Goal: Transaction & Acquisition: Download file/media

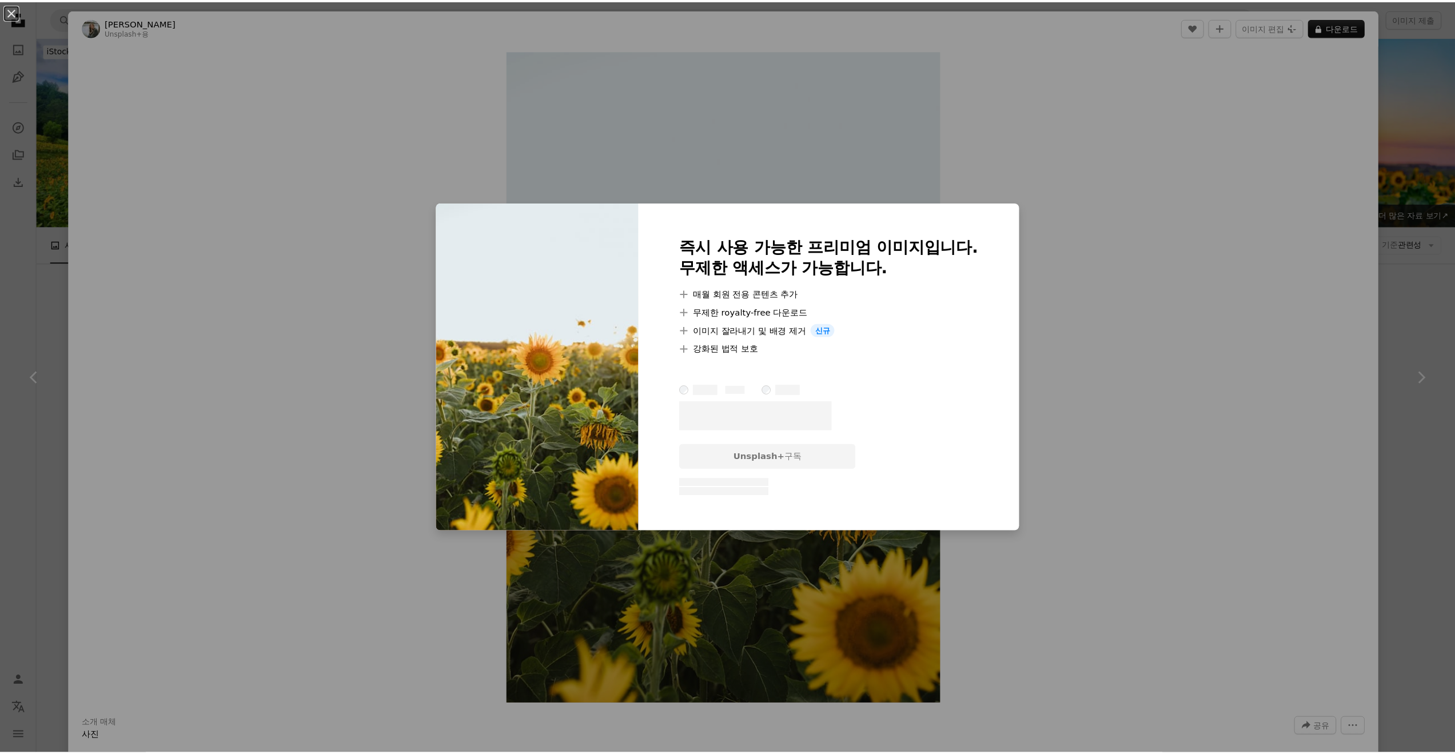
scroll to position [3885, 0]
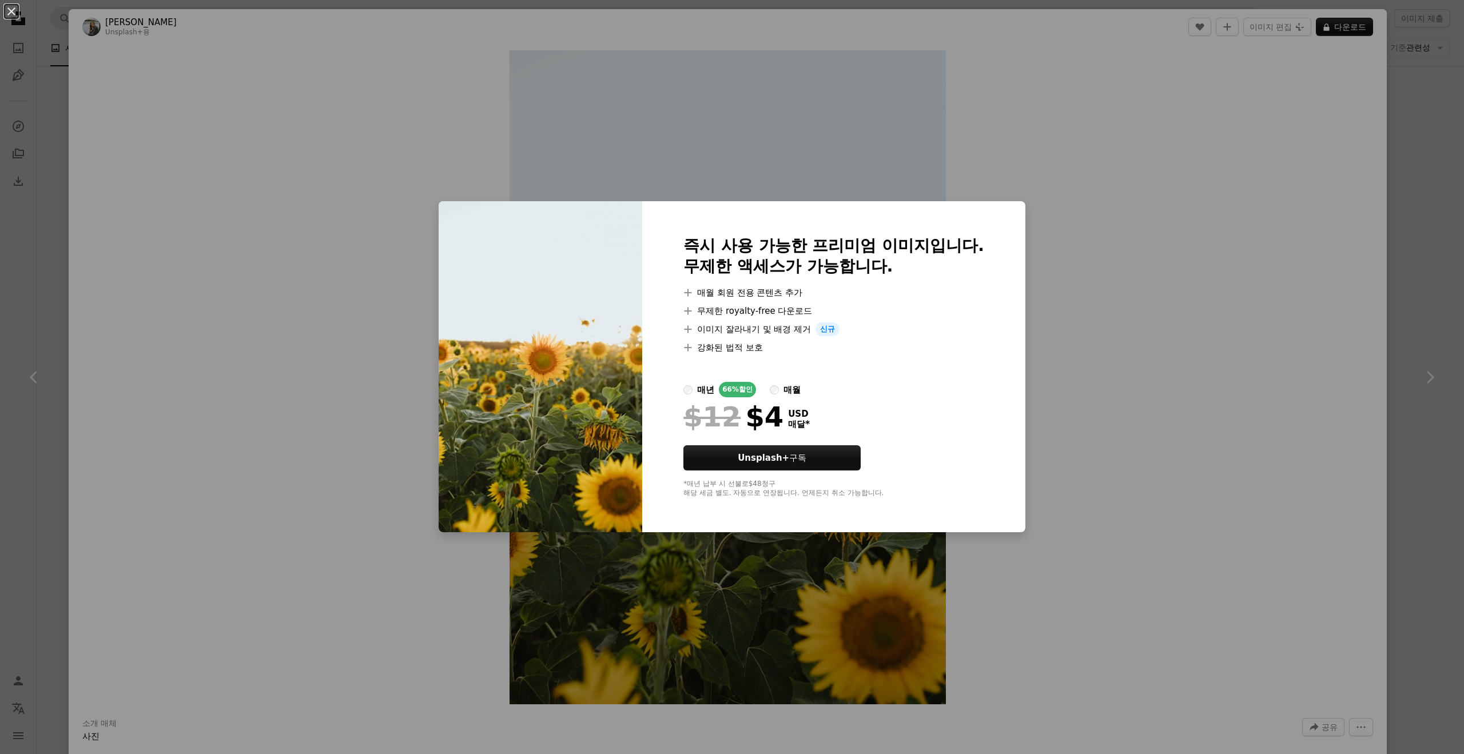
click at [1443, 288] on div "An X shape 즉시 사용 가능한 프리미엄 이미지입니다. 무제한 액세스가 가능합니다. A plus sign 매월 회원 전용 콘텐츠 추가 A…" at bounding box center [732, 377] width 1464 height 754
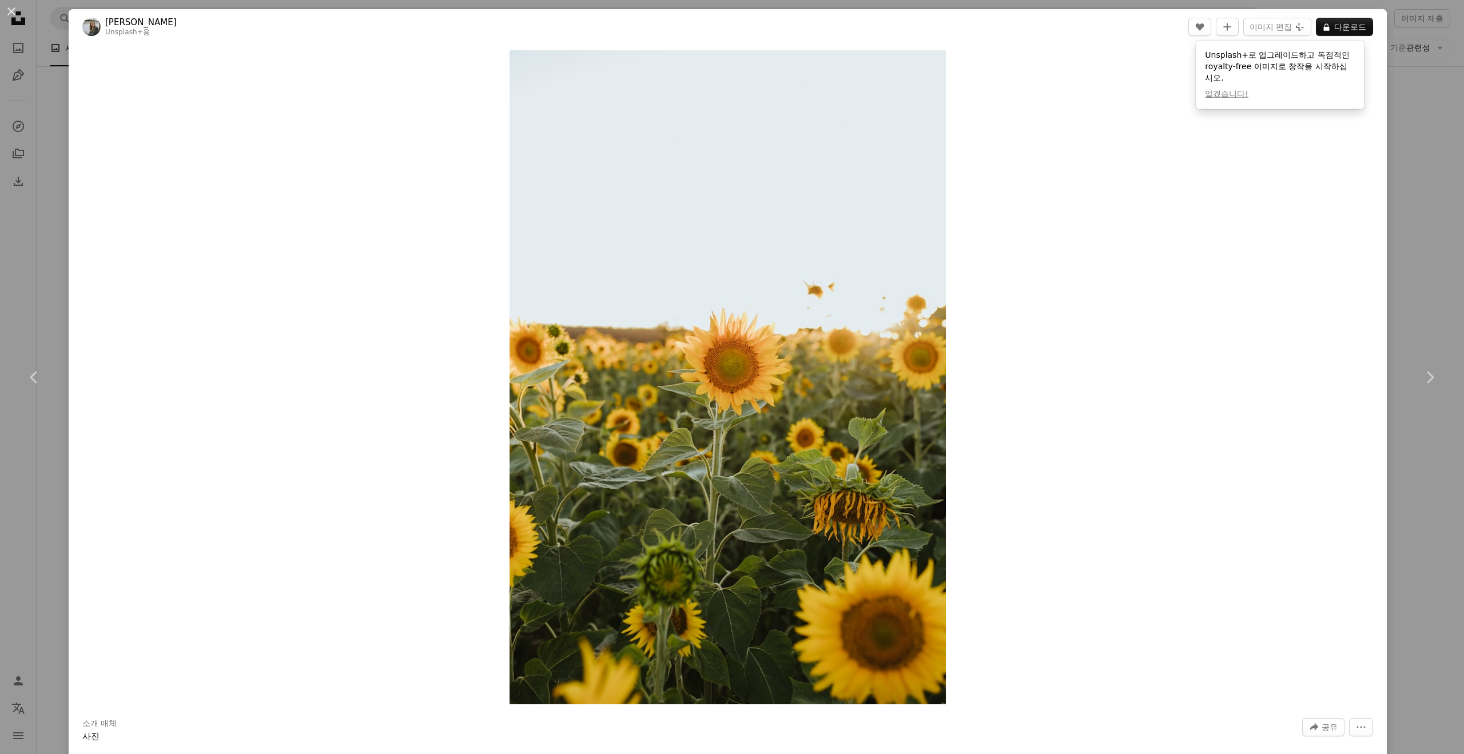
click at [1422, 488] on div "An X shape Chevron left Chevron right [PERSON_NAME] Unsplash+ 용 A heart A plus …" at bounding box center [732, 377] width 1464 height 754
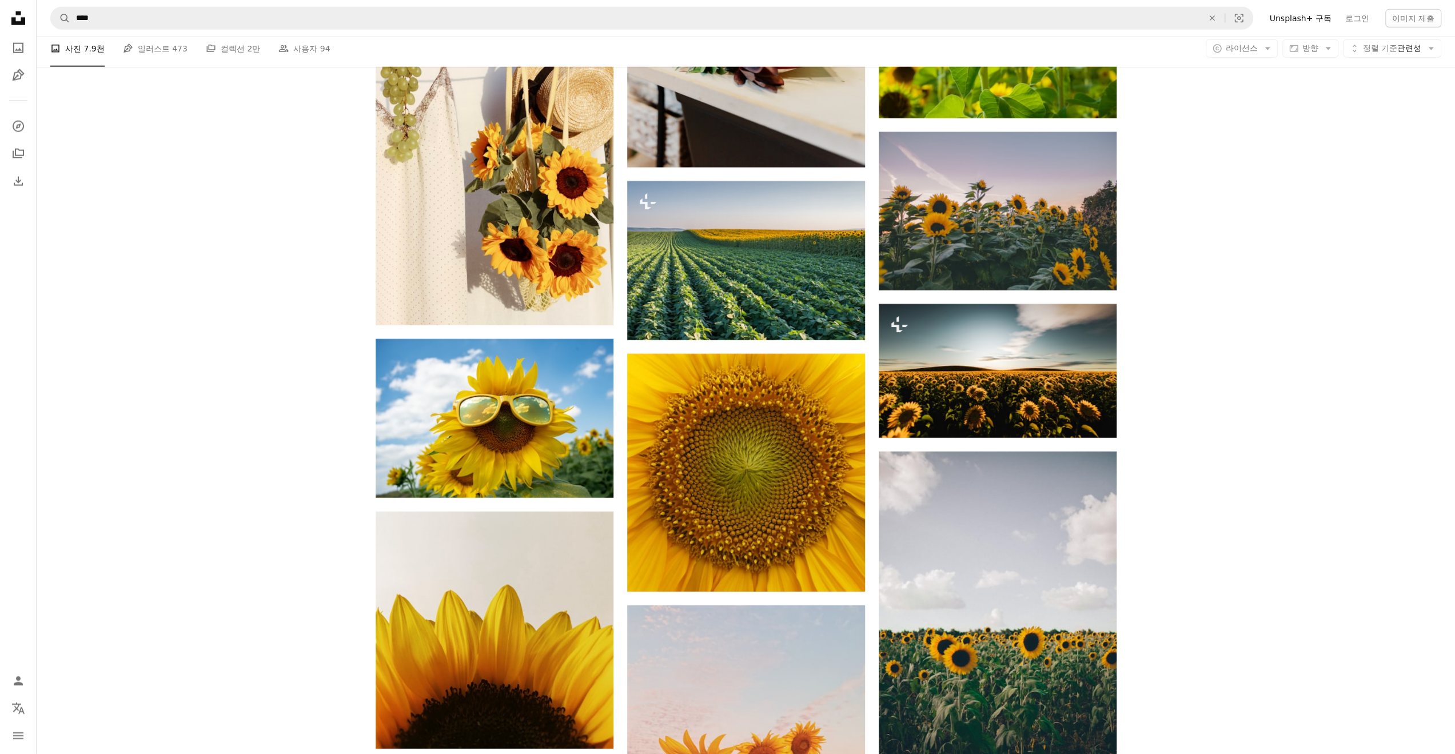
scroll to position [11491, 0]
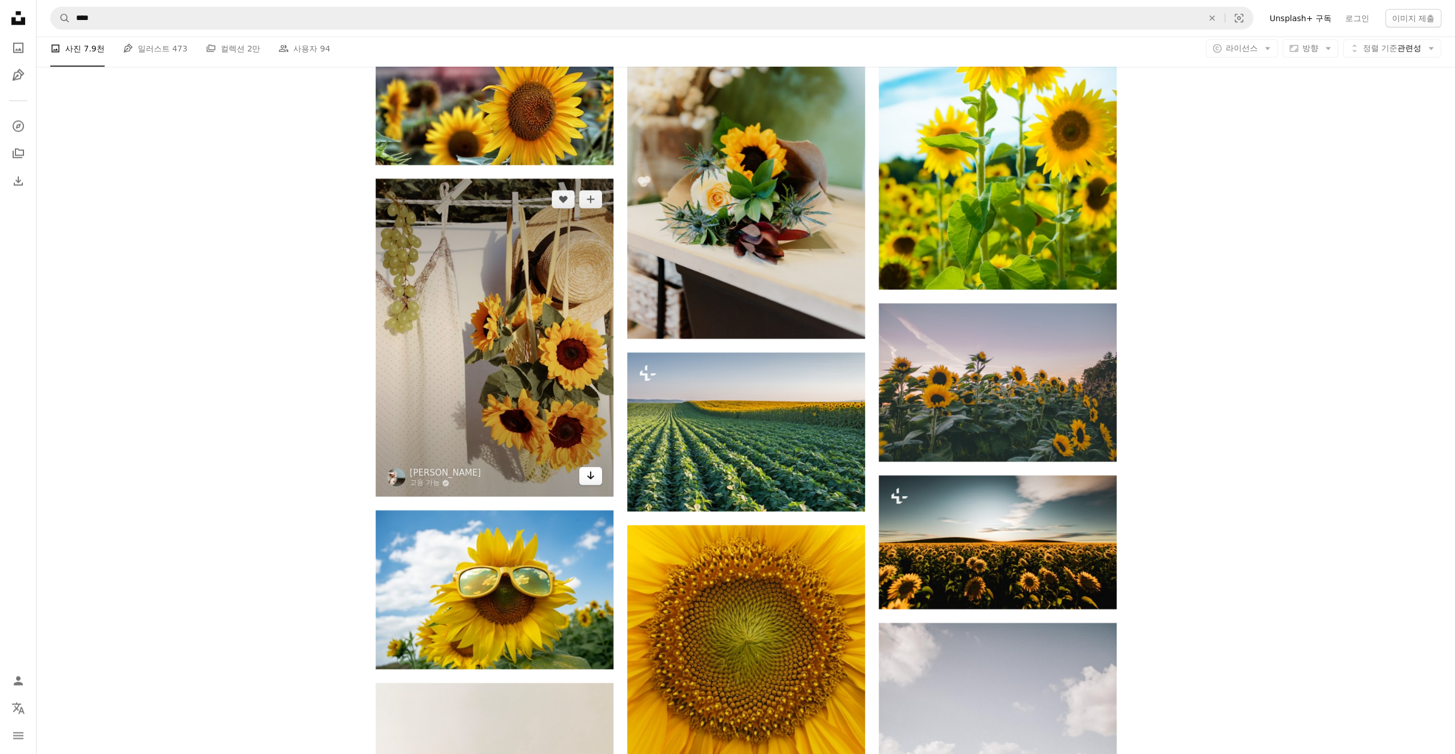
click at [593, 475] on icon "다운로드" at bounding box center [590, 476] width 7 height 8
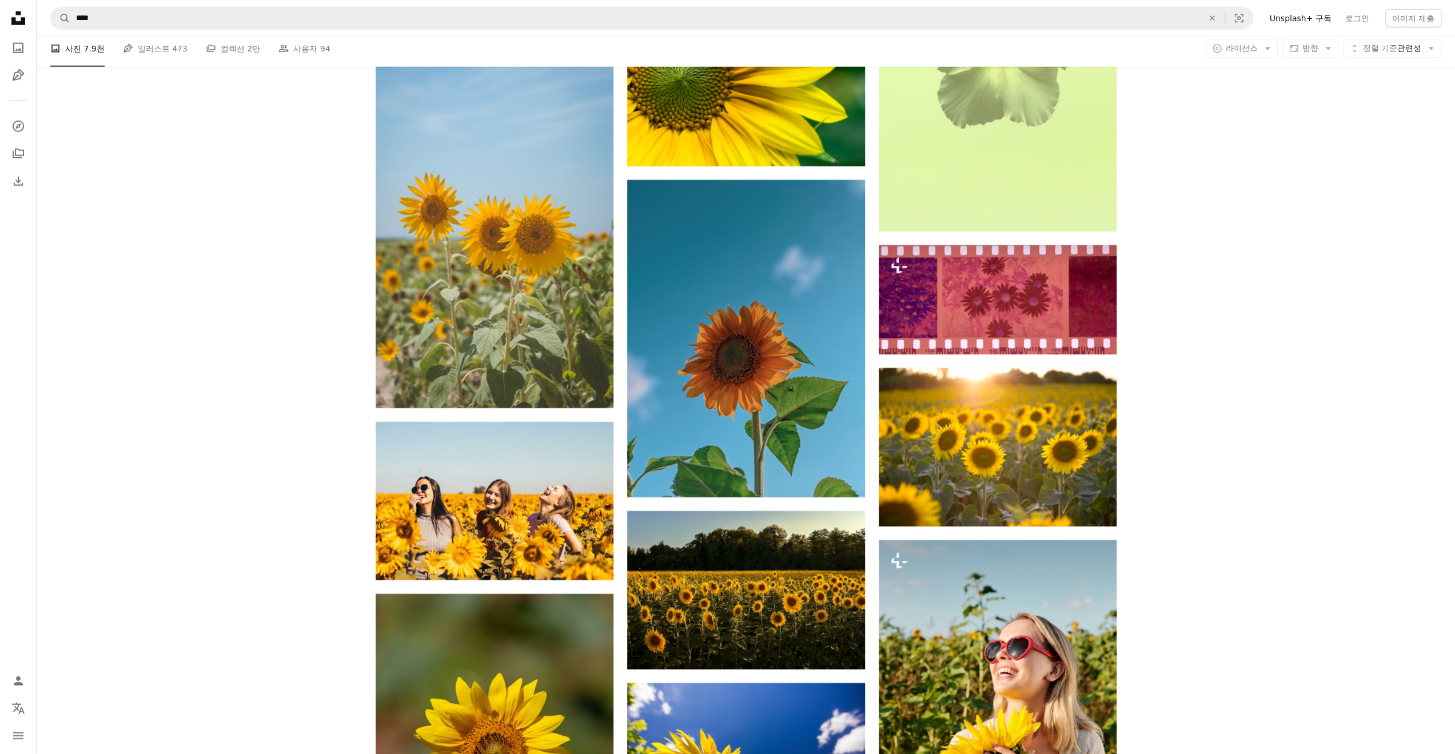
scroll to position [16066, 0]
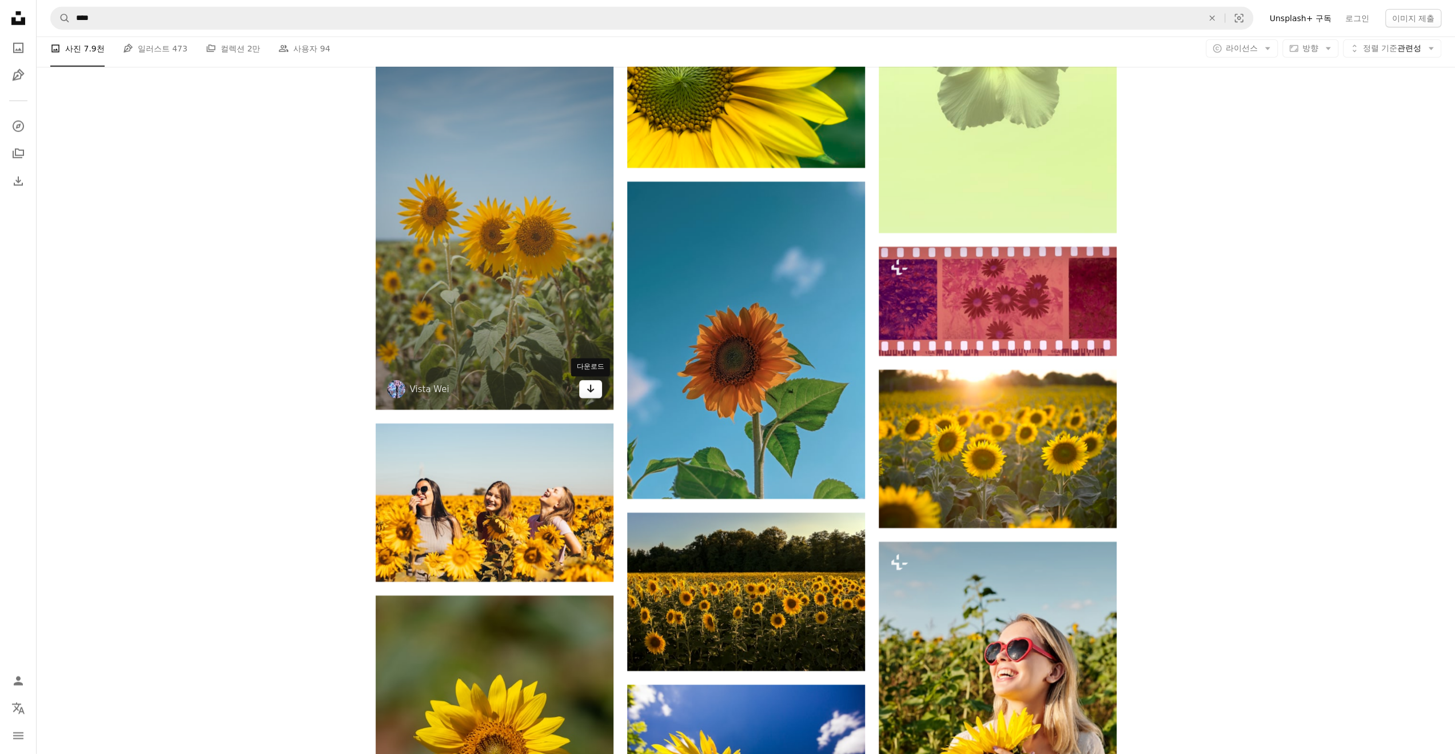
click at [592, 385] on icon "Arrow pointing down" at bounding box center [590, 389] width 9 height 14
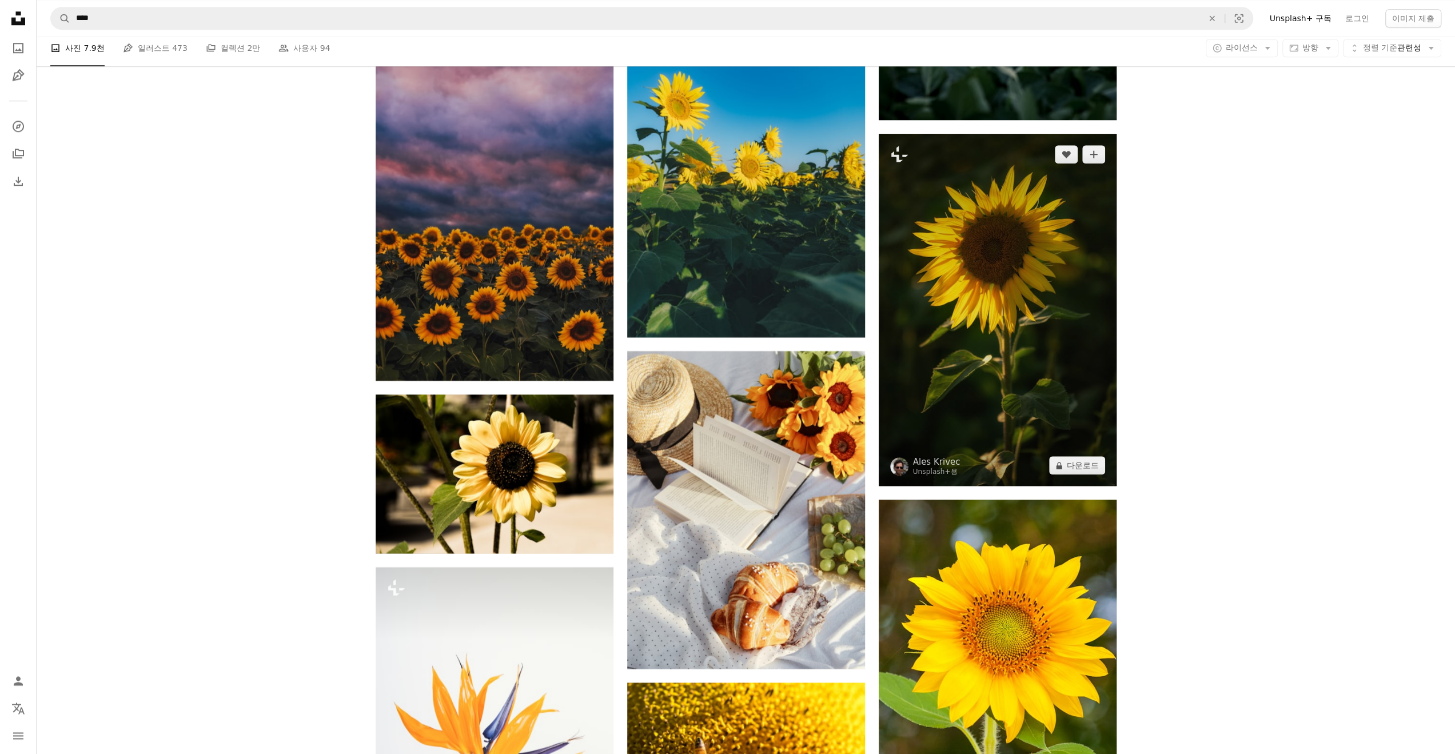
scroll to position [18582, 0]
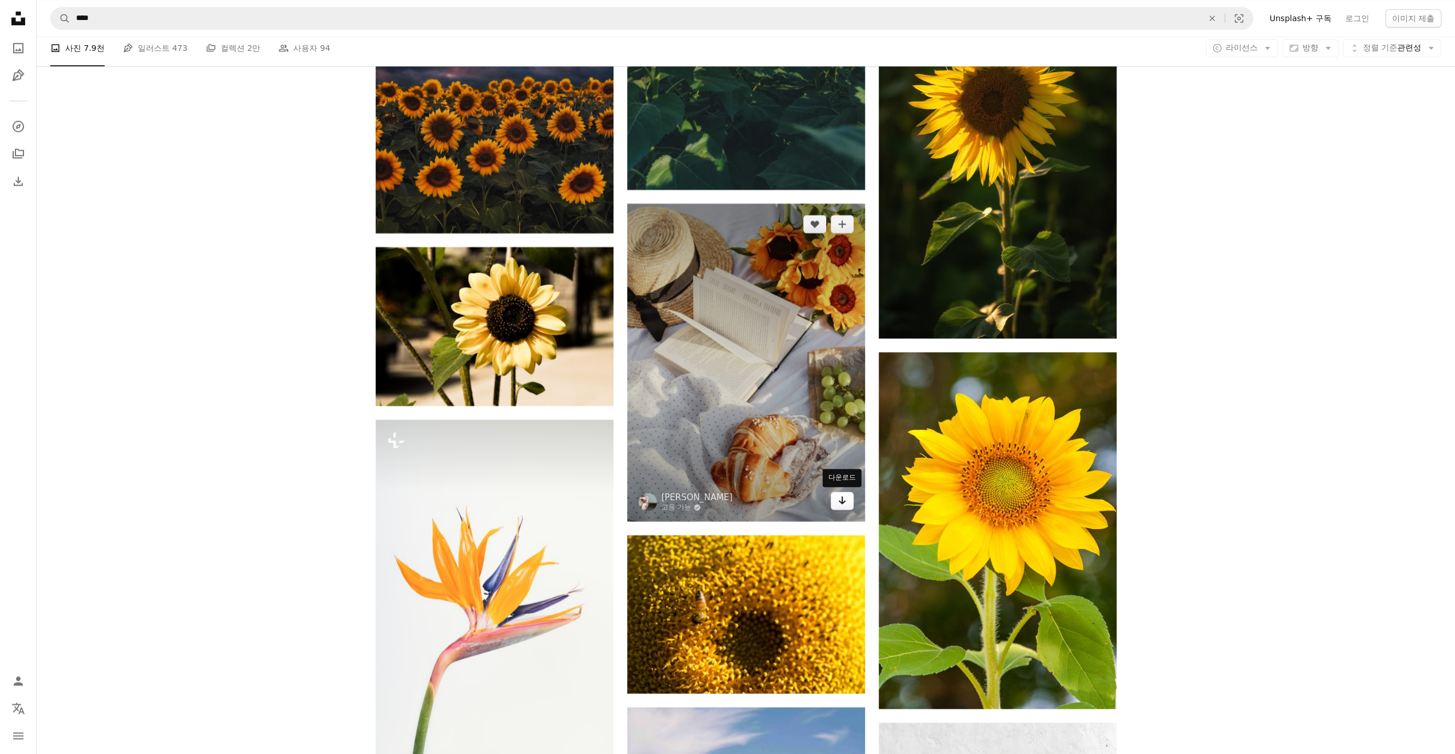
click at [853, 498] on link "Arrow pointing down" at bounding box center [842, 501] width 23 height 18
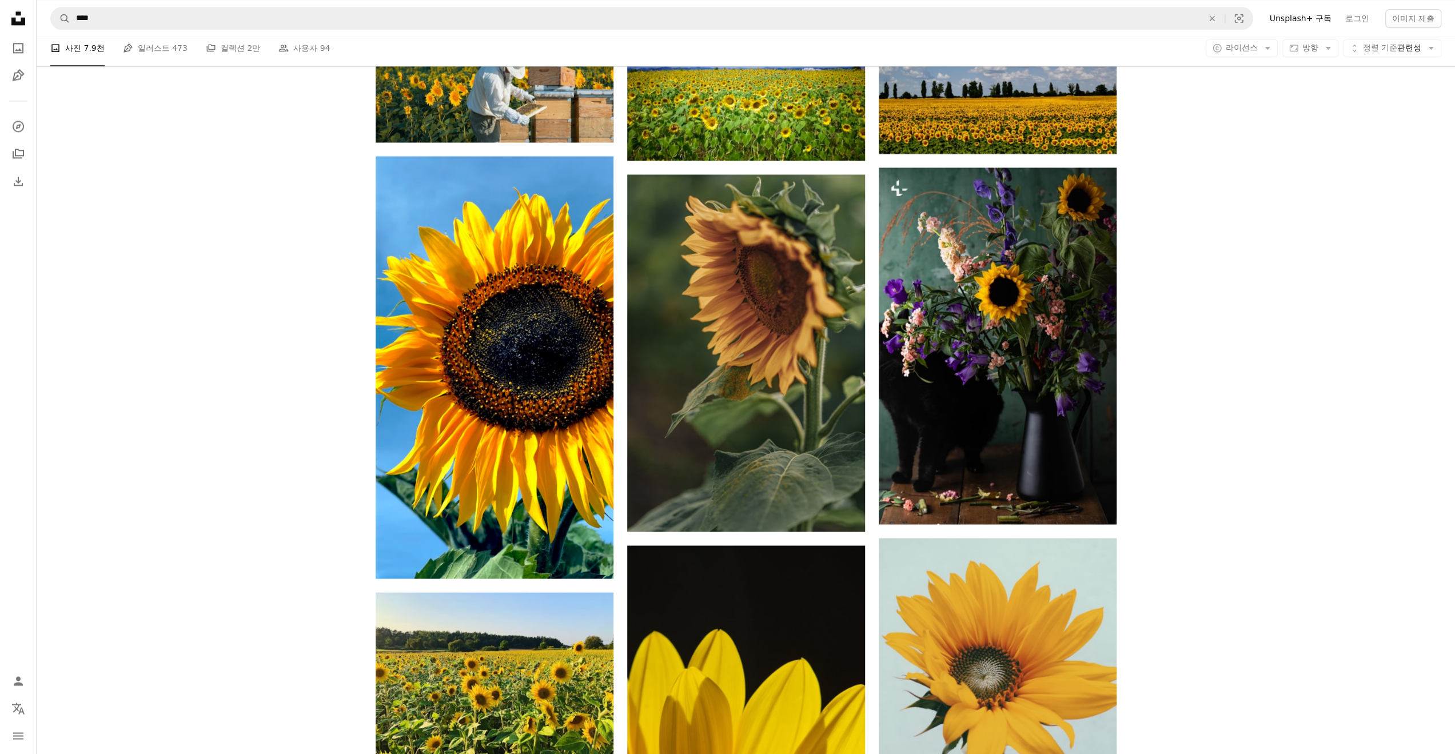
scroll to position [22668, 0]
